Goal: Task Accomplishment & Management: Manage account settings

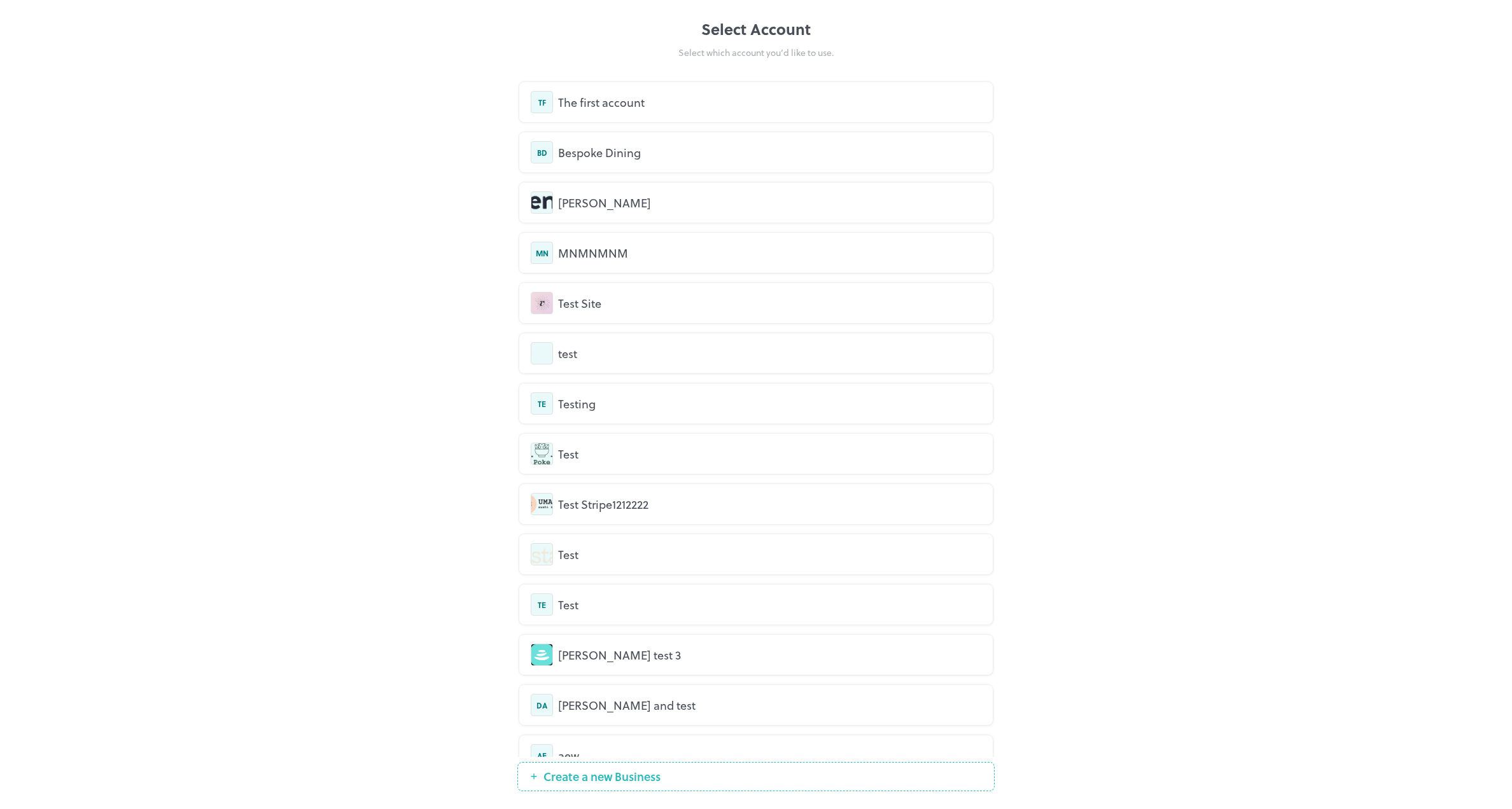
click at [647, 102] on div "The first account" at bounding box center [769, 102] width 423 height 17
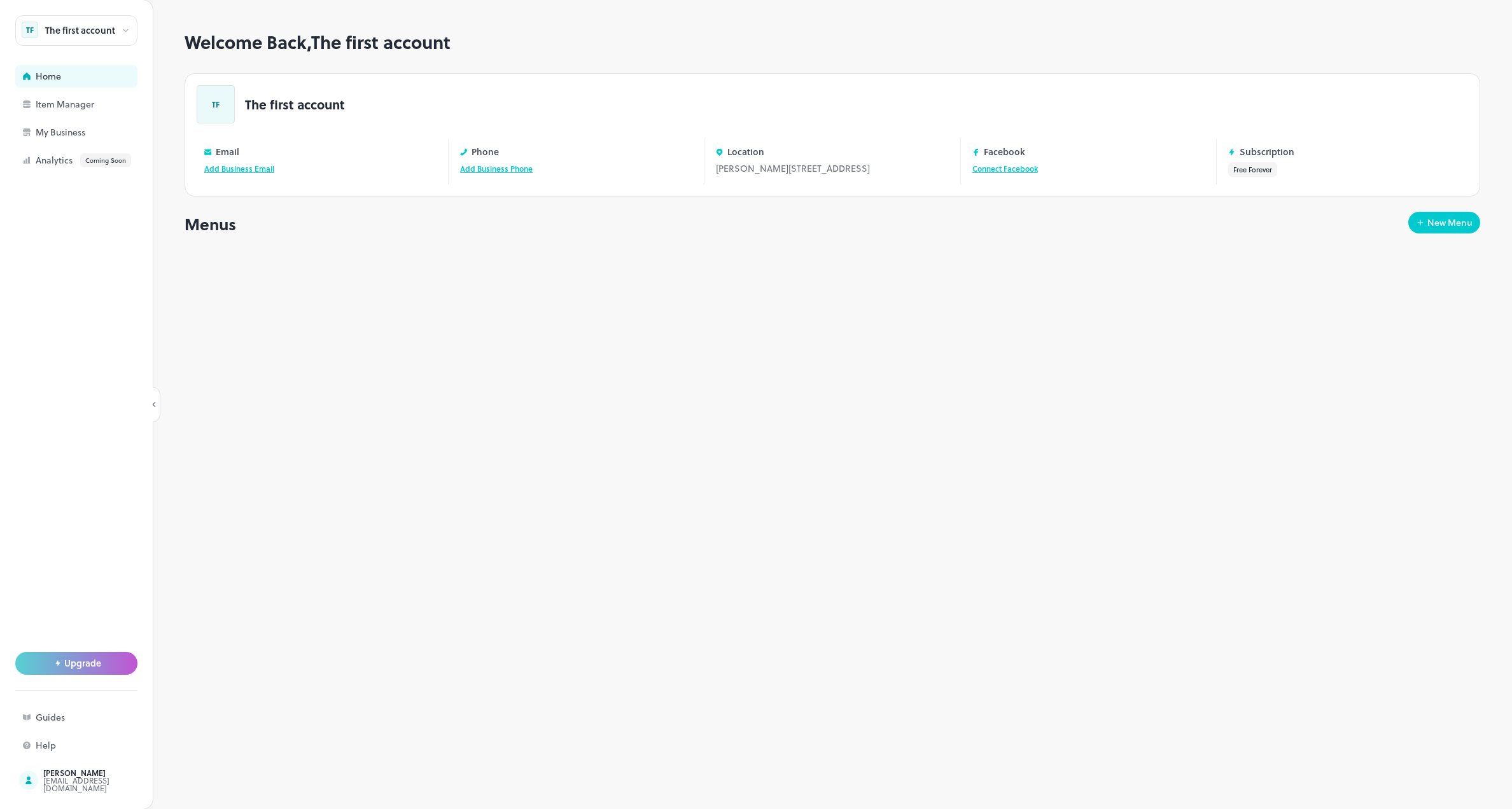
click at [47, 662] on div "Upgrade" at bounding box center [76, 664] width 122 height 23
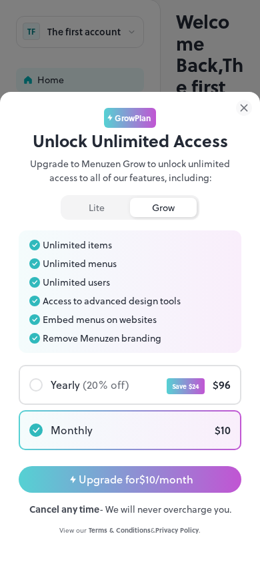
click at [244, 108] on icon at bounding box center [243, 108] width 6 height 6
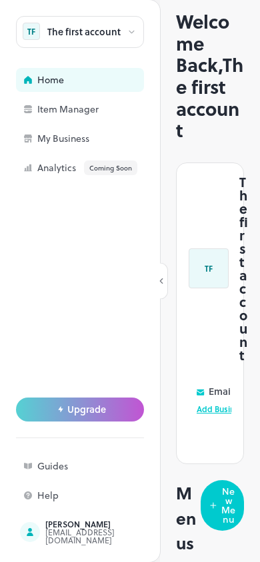
click at [101, 408] on span "Upgrade" at bounding box center [86, 409] width 39 height 11
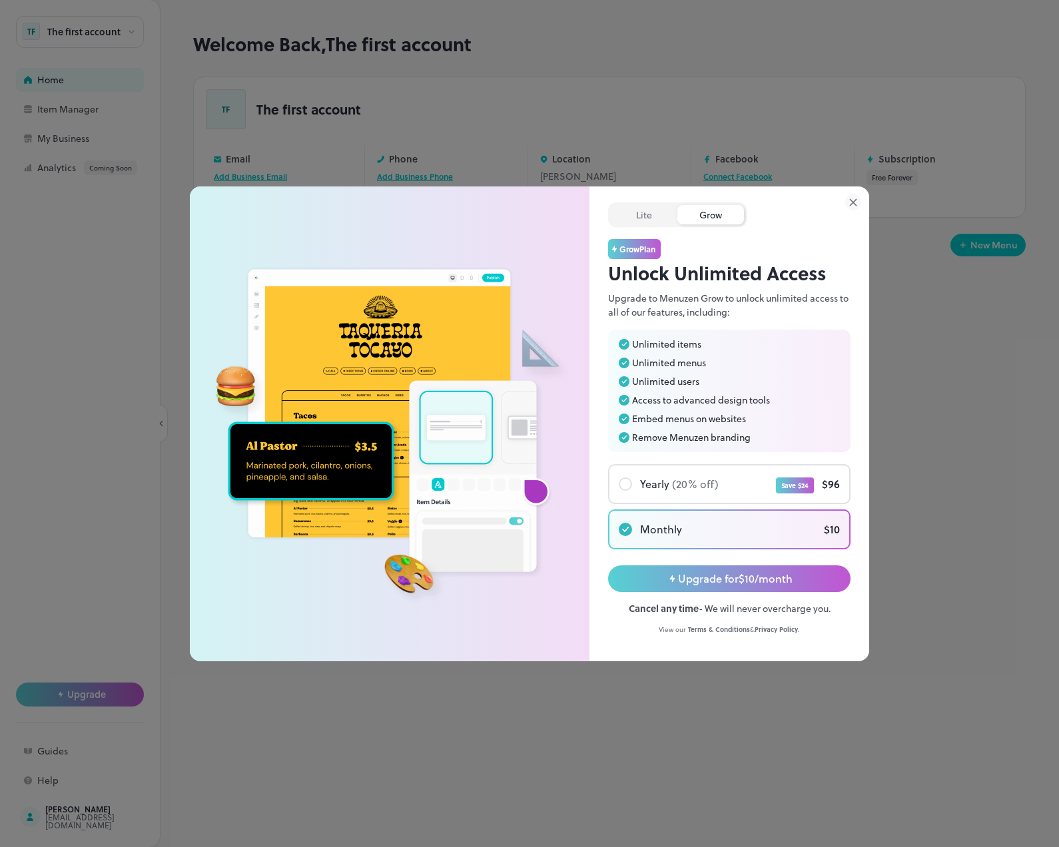
click at [395, 138] on div at bounding box center [529, 423] width 1059 height 847
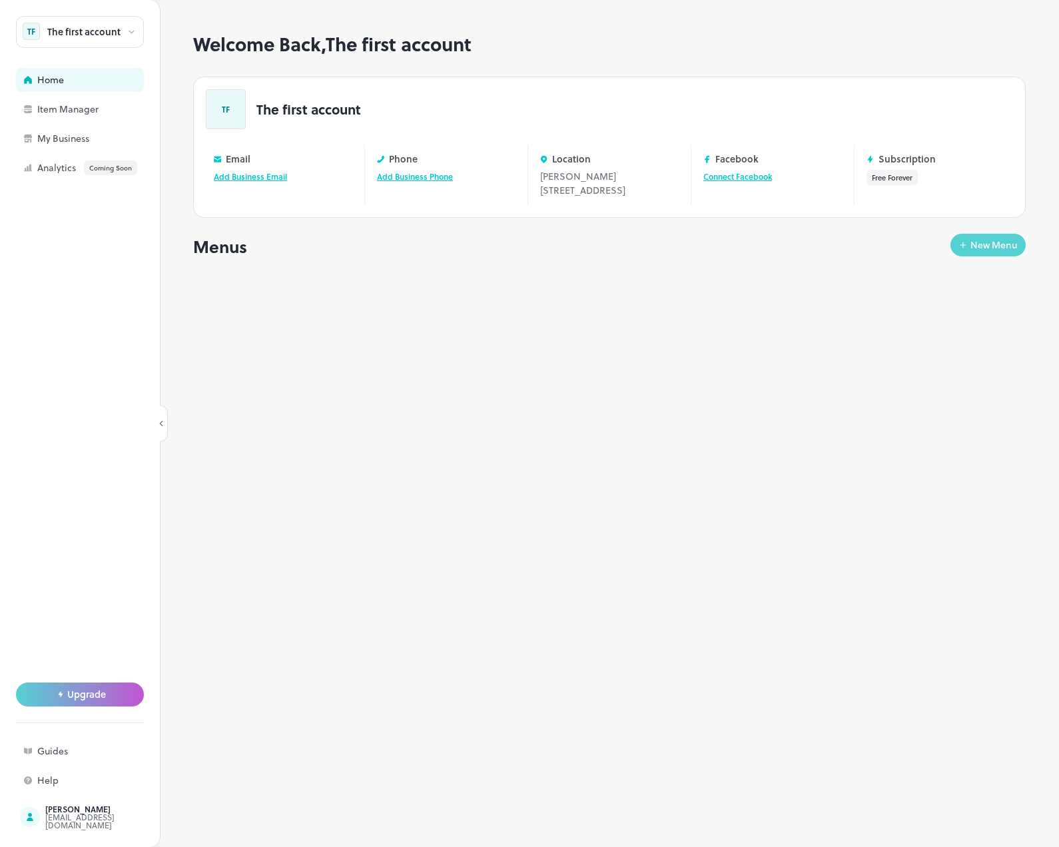
click at [986, 248] on button "New Menu" at bounding box center [987, 245] width 75 height 23
click at [986, 250] on div "New Menu" at bounding box center [993, 244] width 47 height 9
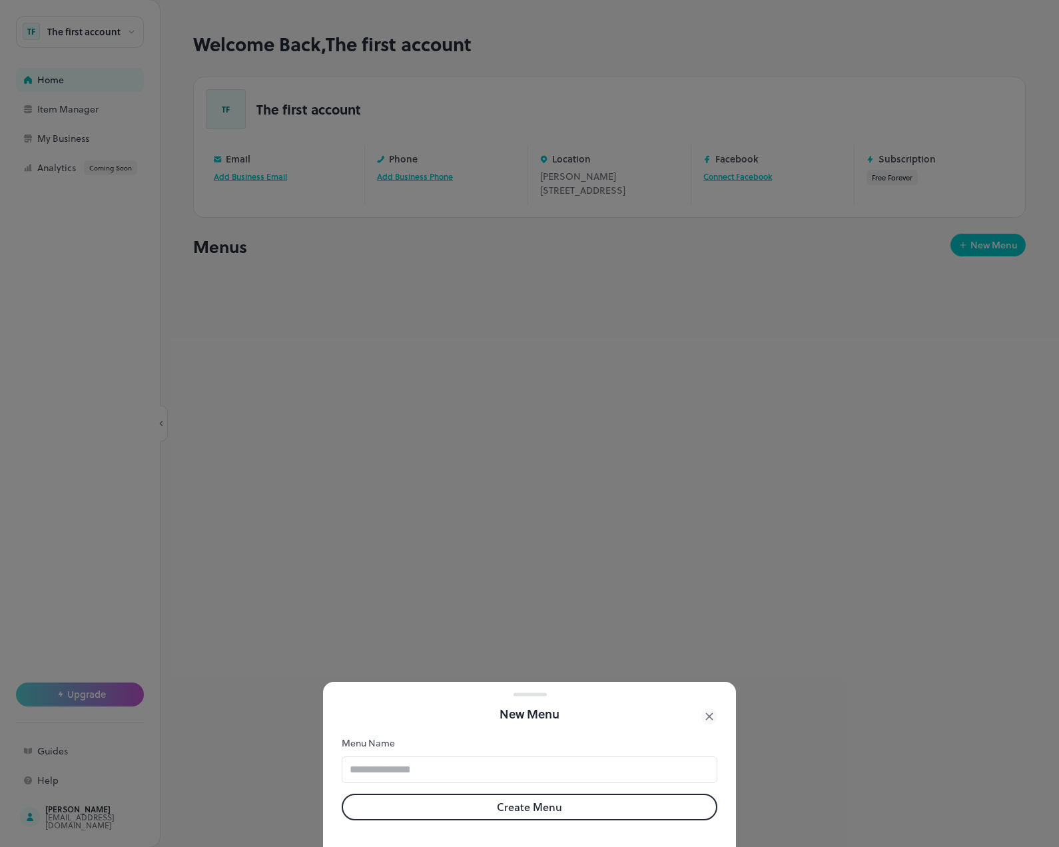
click at [659, 328] on div at bounding box center [529, 423] width 1059 height 847
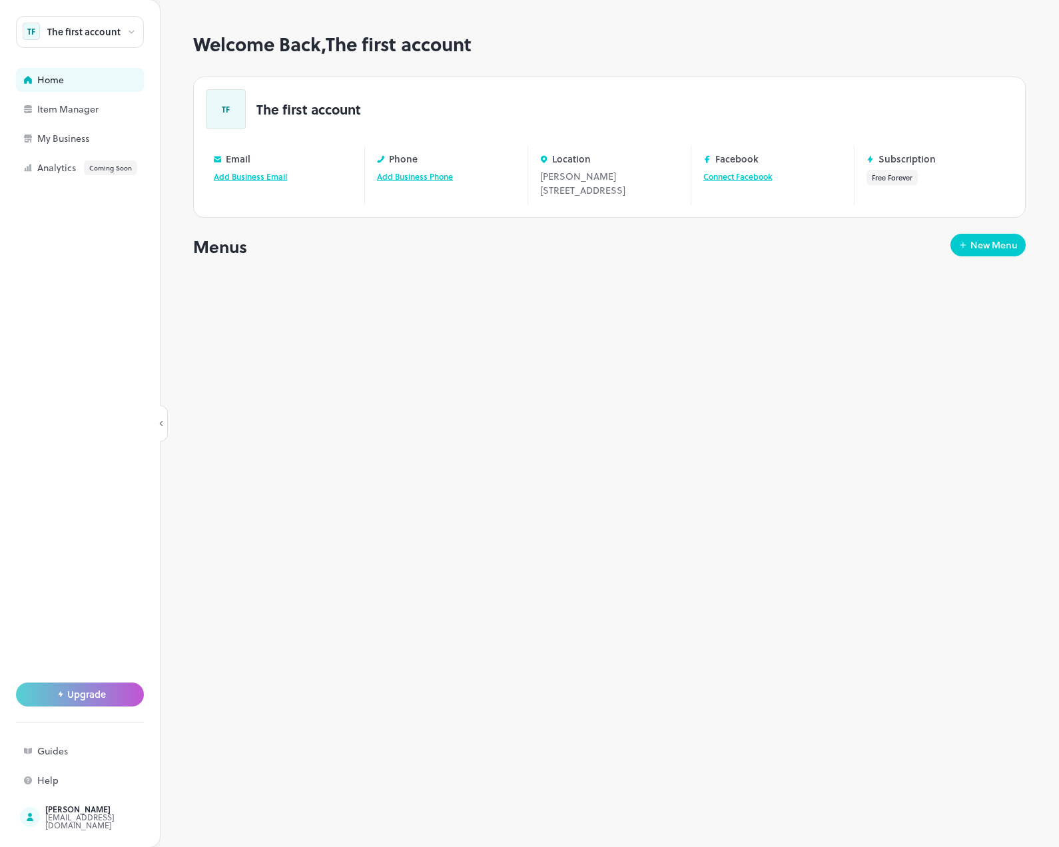
click at [75, 695] on span "Upgrade" at bounding box center [86, 694] width 39 height 11
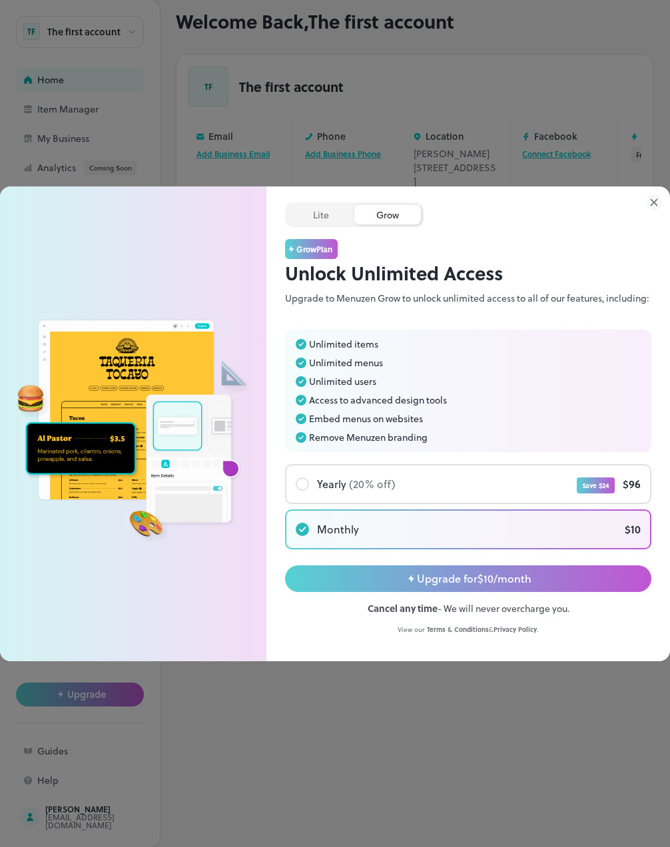
click at [657, 198] on icon at bounding box center [654, 202] width 16 height 16
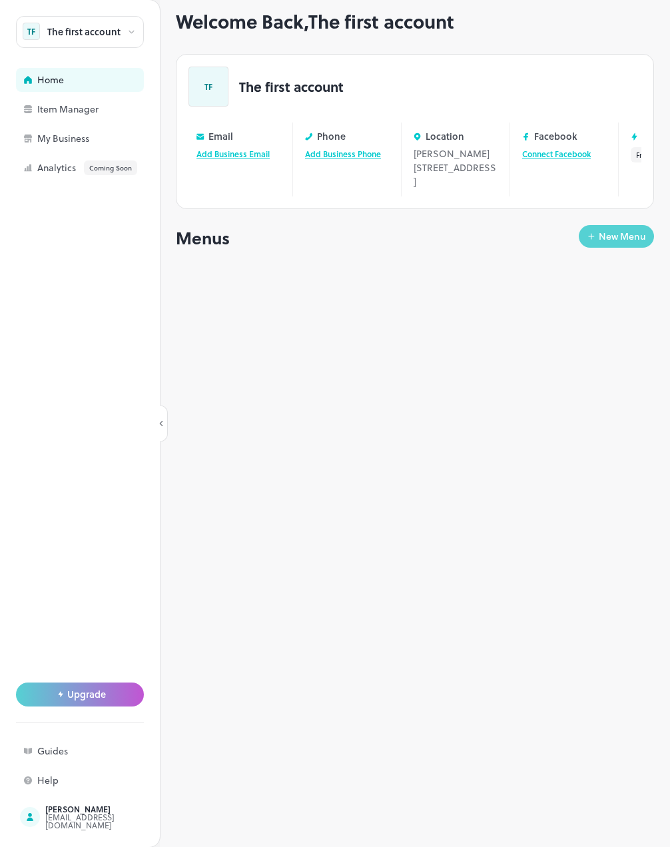
click at [612, 241] on div "New Menu" at bounding box center [622, 236] width 47 height 9
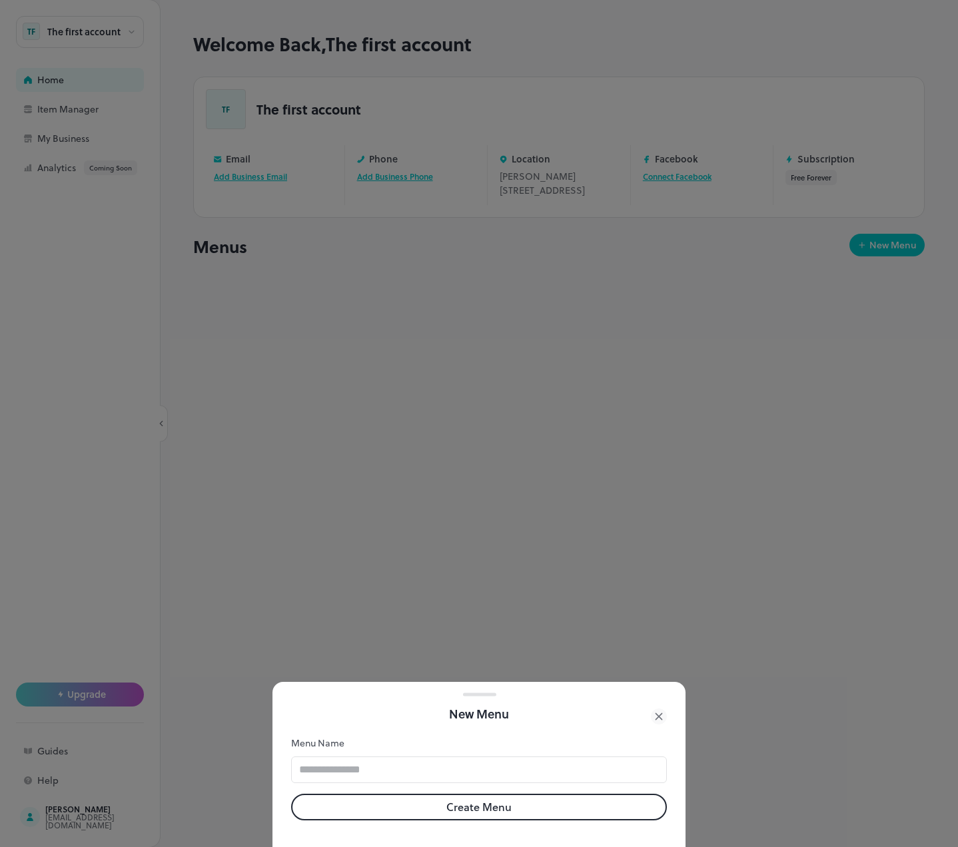
click at [490, 531] on div at bounding box center [479, 423] width 958 height 847
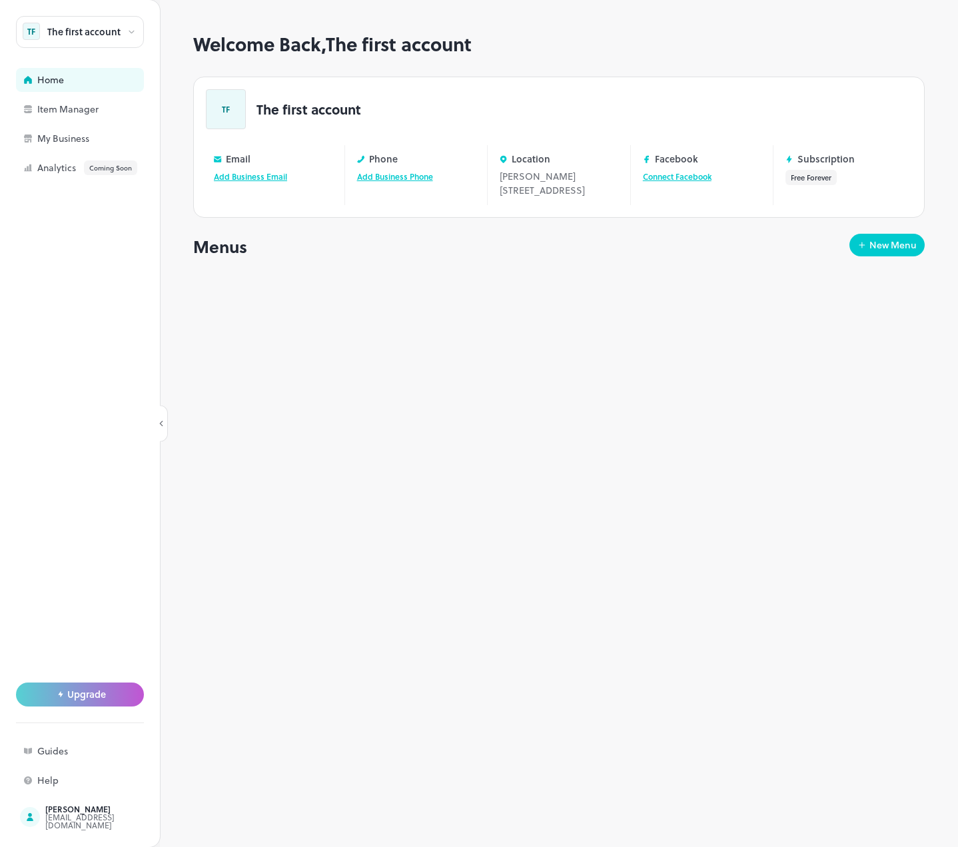
click at [75, 692] on span "Upgrade" at bounding box center [86, 694] width 39 height 11
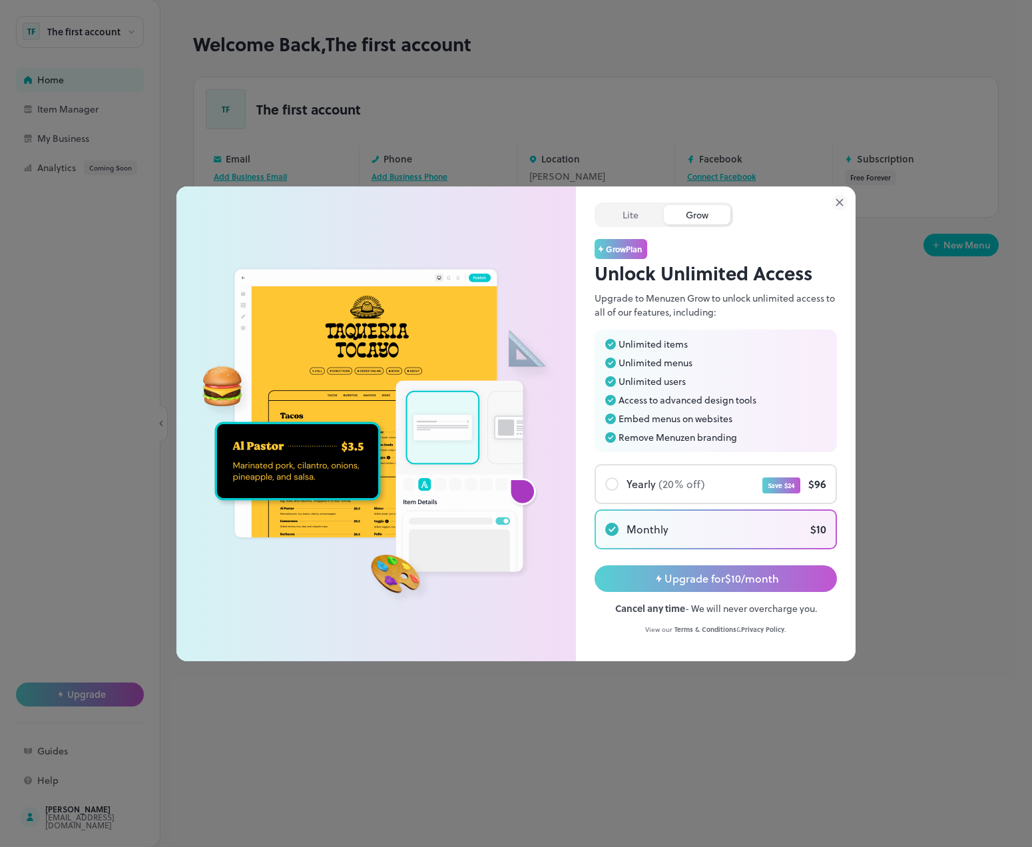
click at [842, 202] on icon at bounding box center [840, 202] width 16 height 16
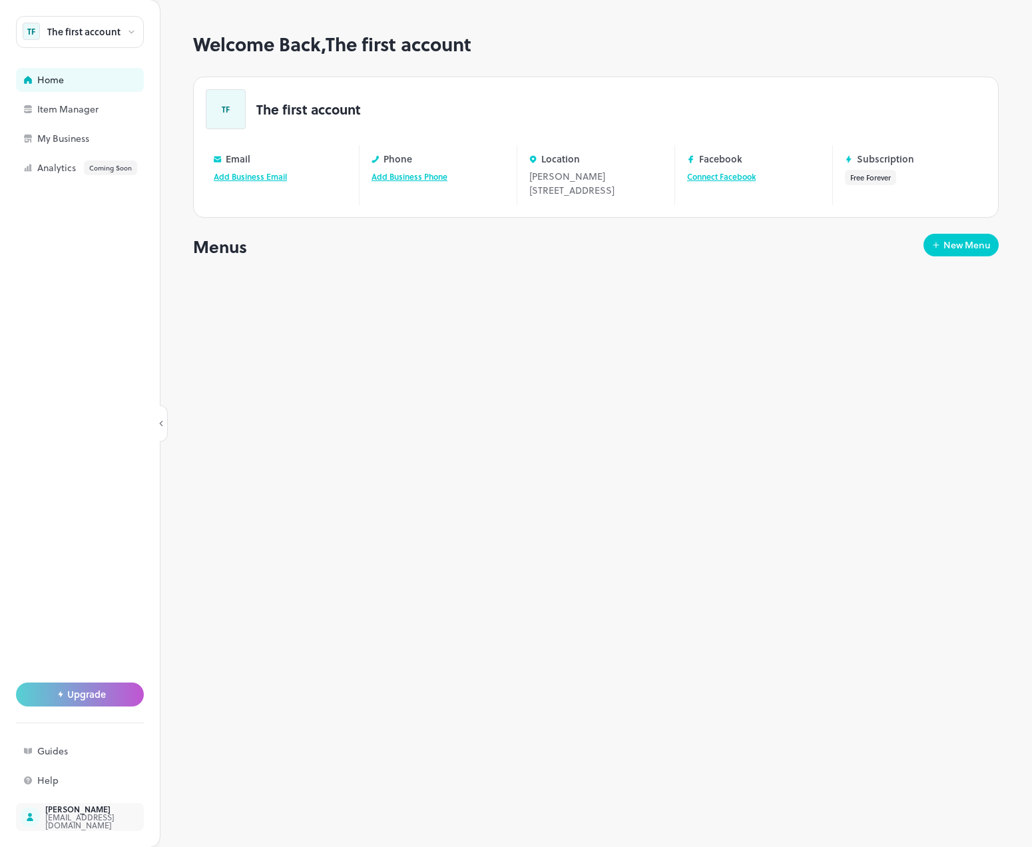
click at [69, 823] on div "[EMAIL_ADDRESS][DOMAIN_NAME]" at bounding box center [107, 821] width 125 height 16
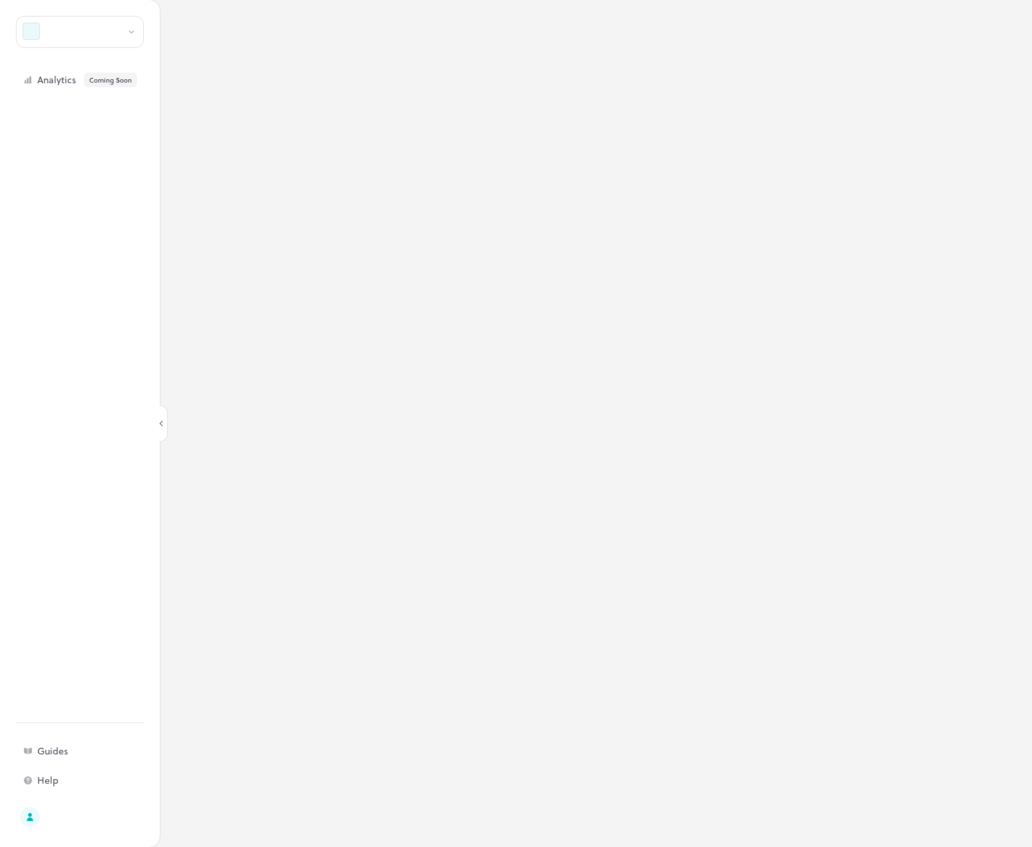
click at [97, 31] on div at bounding box center [80, 32] width 128 height 32
